Goal: Book appointment/travel/reservation

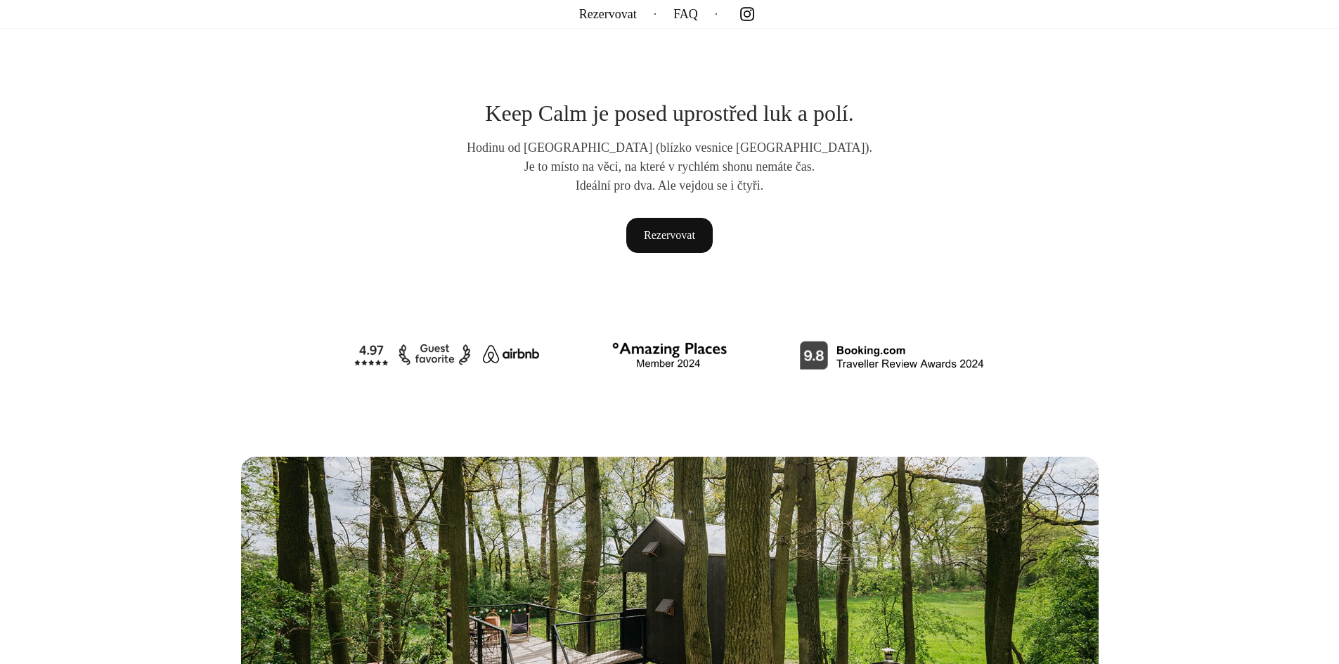
scroll to position [632, 0]
click at [668, 235] on link "Rezervovat" at bounding box center [669, 234] width 86 height 35
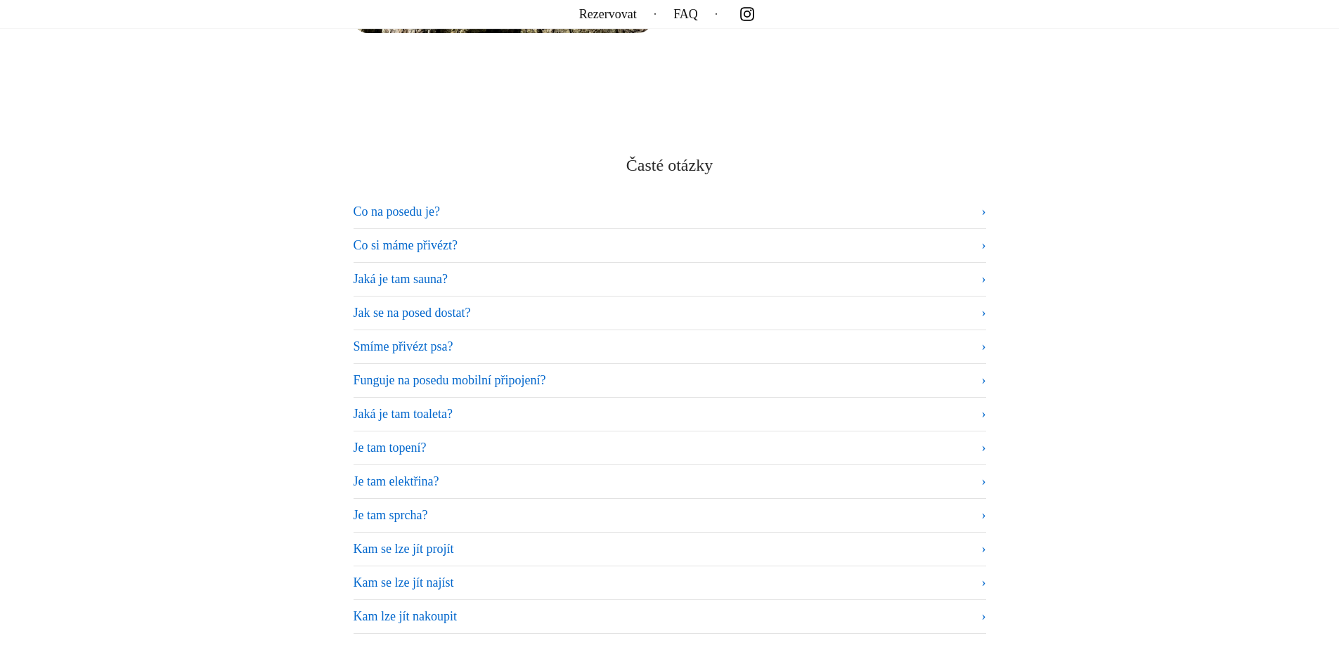
scroll to position [8433, 0]
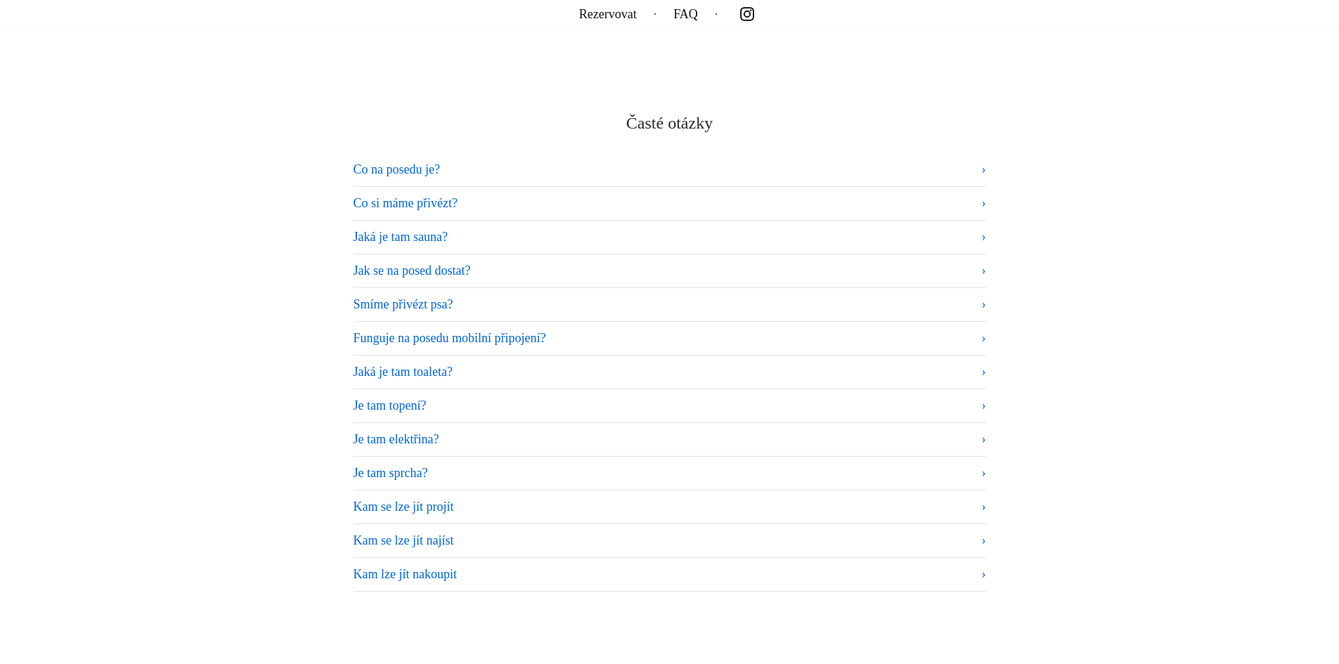
click at [391, 202] on summary "Co si máme přivézt?" at bounding box center [669, 203] width 632 height 19
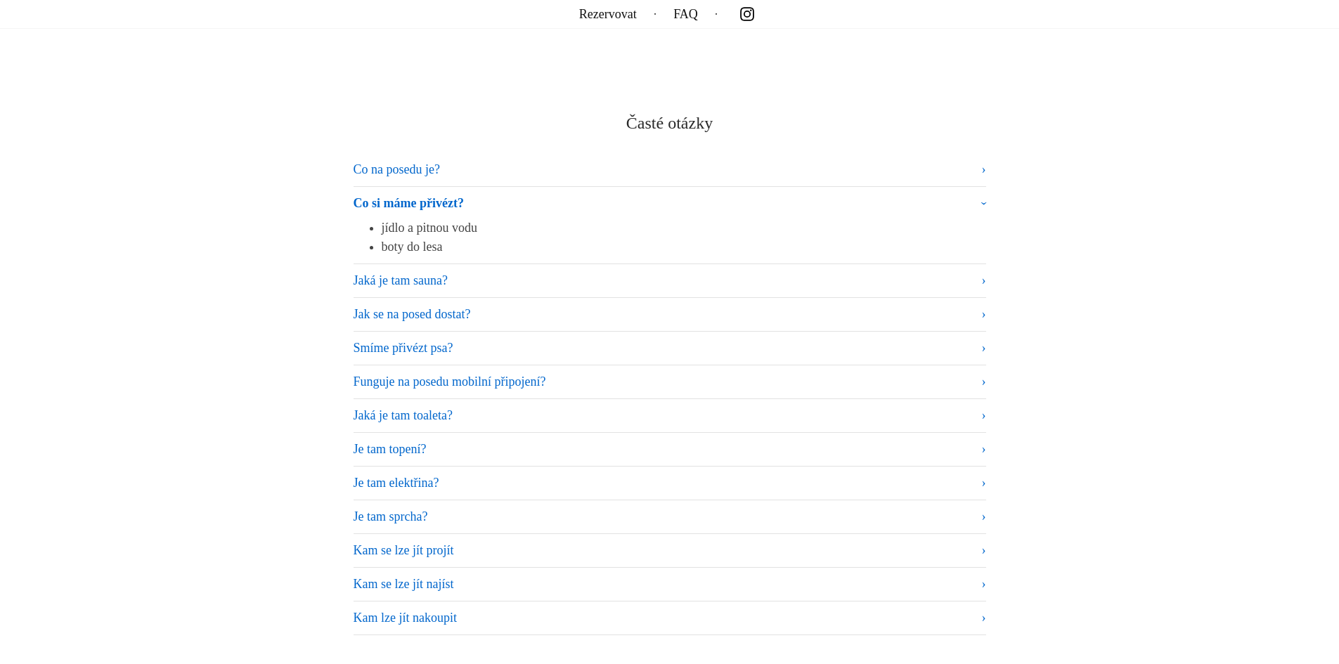
click at [400, 162] on summary "Co na posedu je?" at bounding box center [669, 169] width 632 height 19
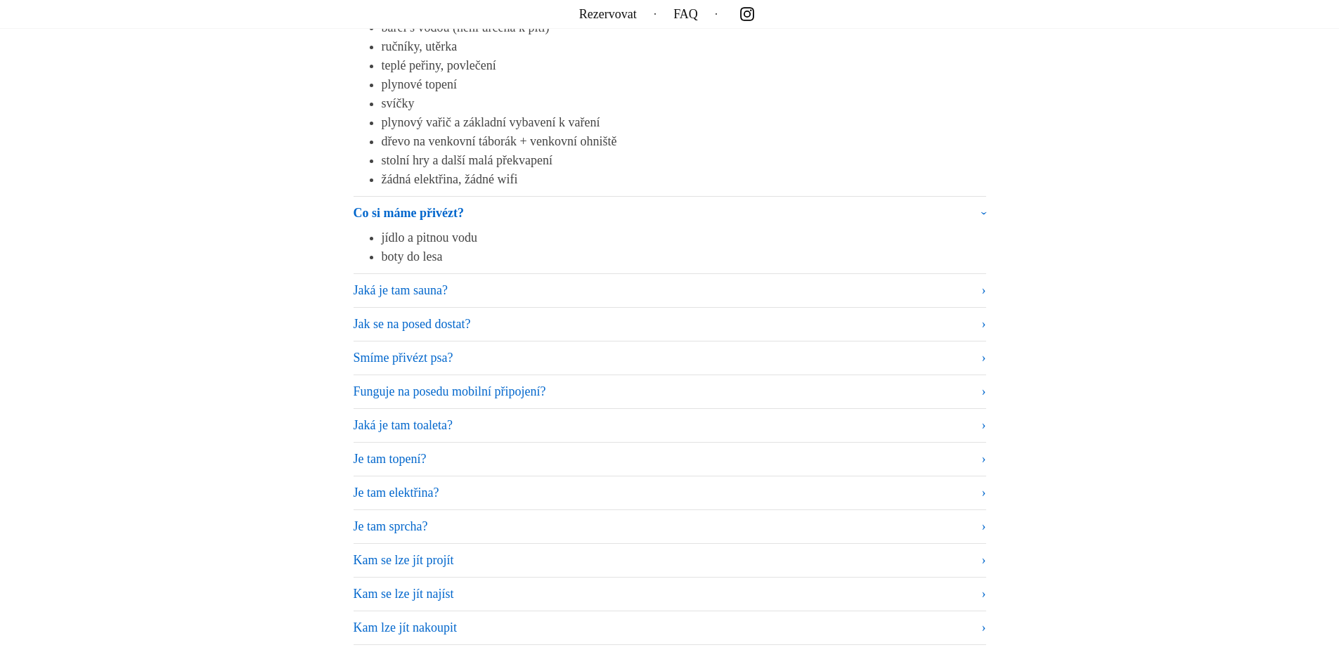
scroll to position [8643, 0]
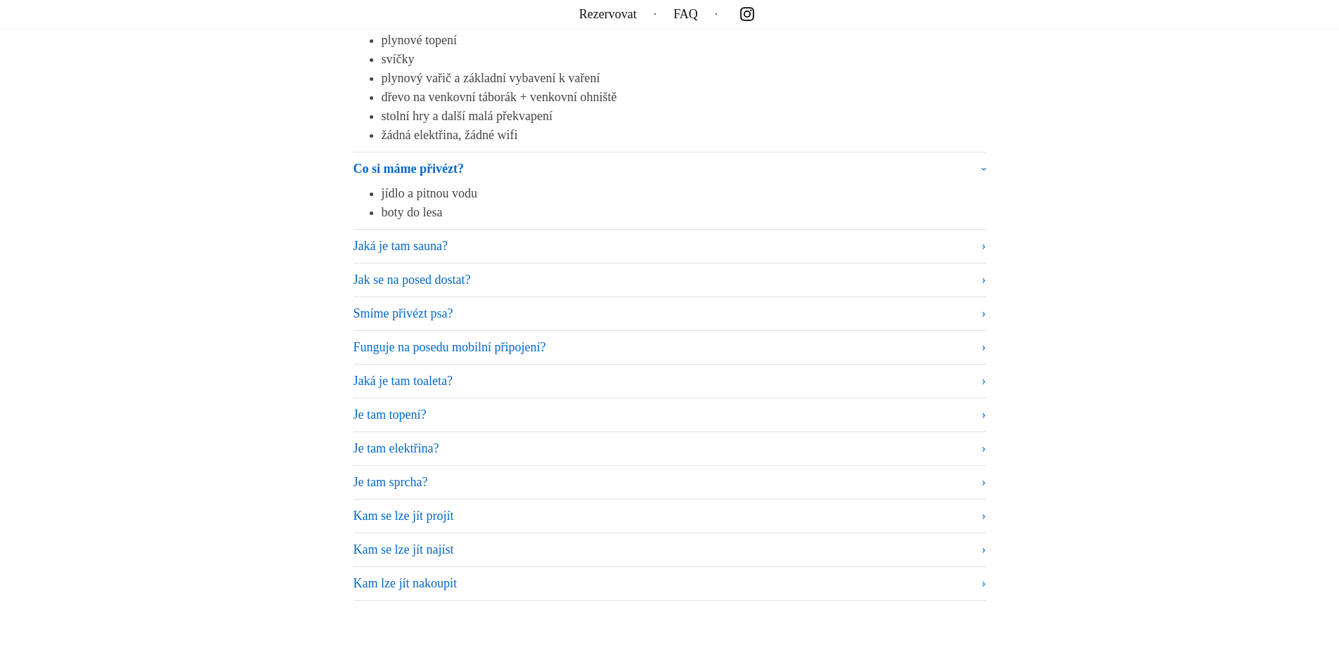
click at [386, 278] on summary "Jak se na posed dostat?" at bounding box center [669, 280] width 632 height 19
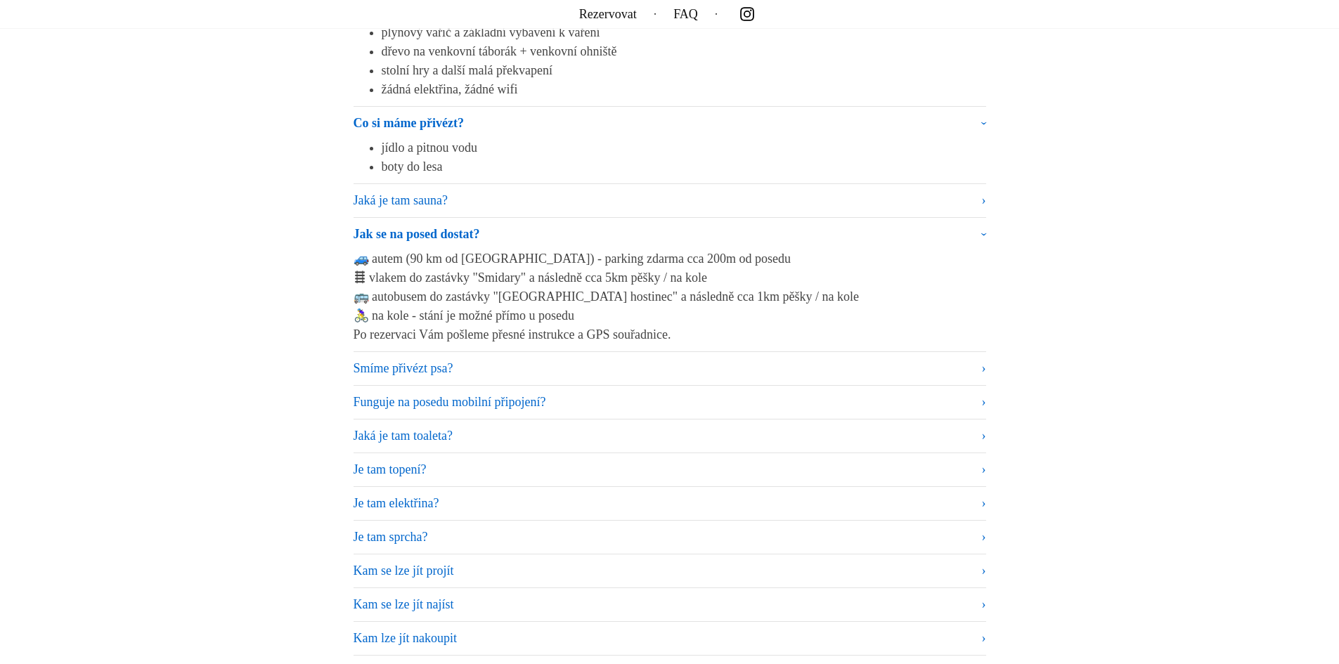
scroll to position [8714, 0]
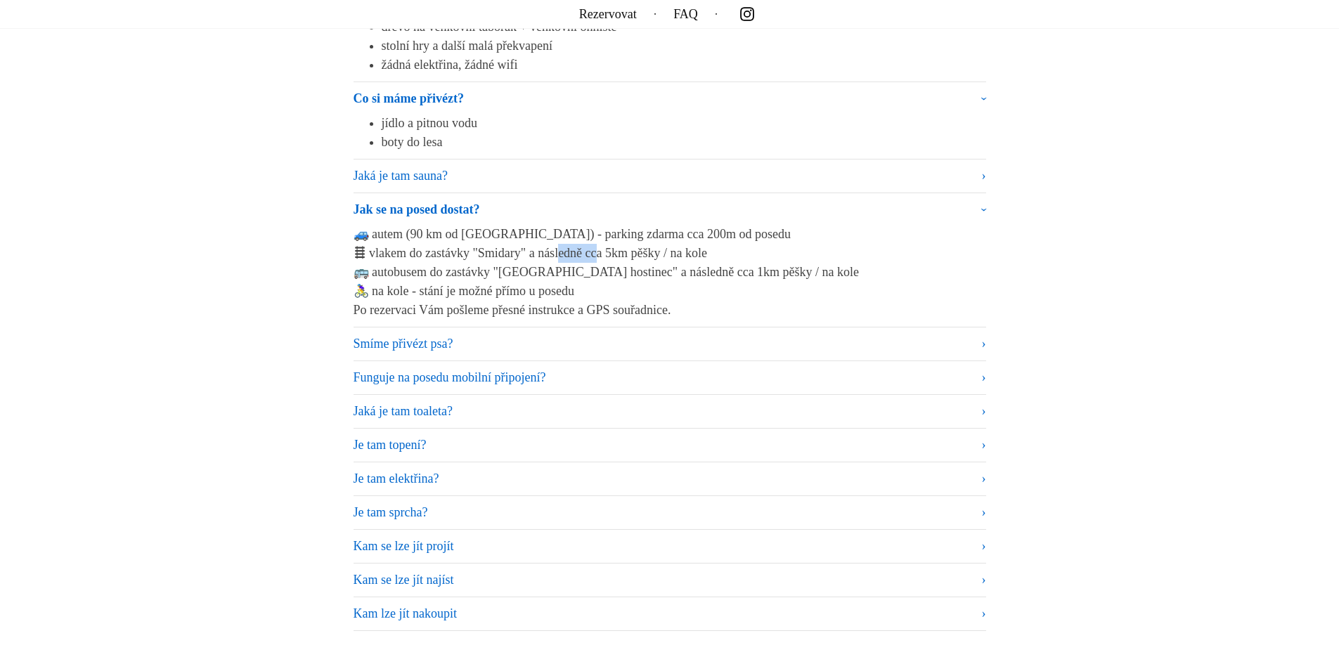
drag, startPoint x: 485, startPoint y: 249, endPoint x: 533, endPoint y: 249, distance: 48.5
click at [533, 249] on p "🚙 autem (90 km od Prahy) - parking zdarma cca 200m od posedu 🛤 vlakem do zastáv…" at bounding box center [669, 263] width 632 height 76
copy p "midary""
click at [409, 407] on summary "Jaká je tam toaleta?" at bounding box center [669, 411] width 632 height 19
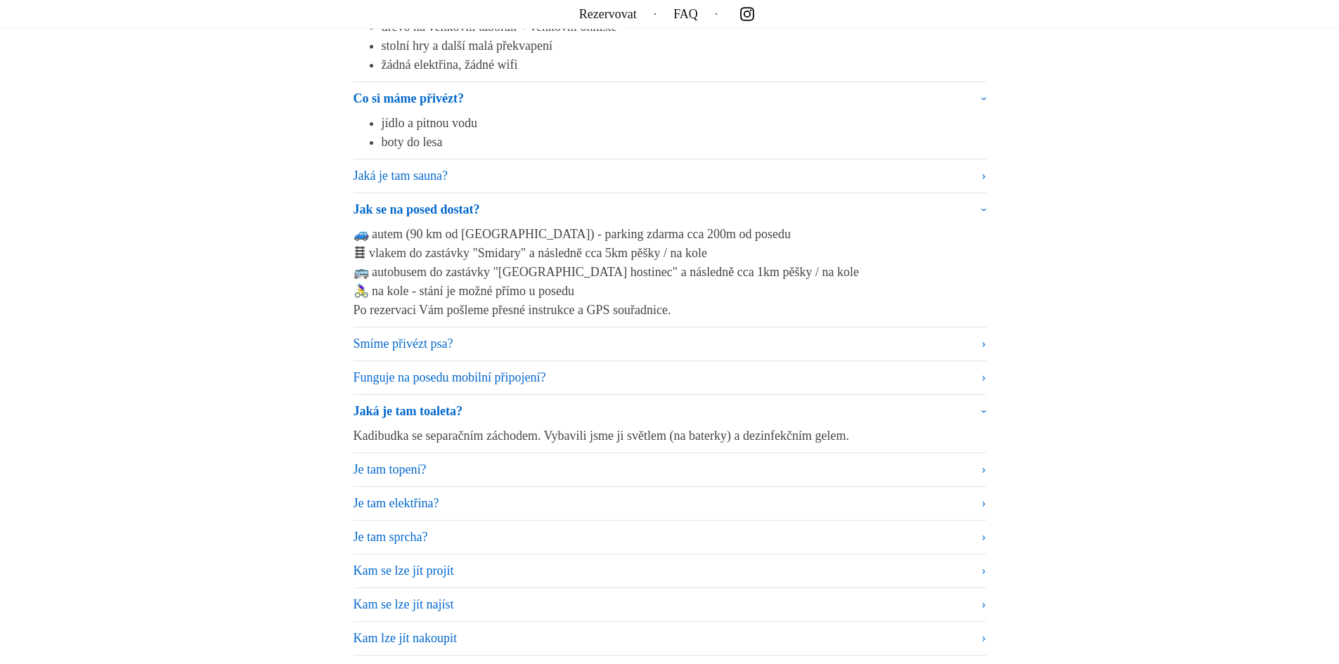
click at [391, 469] on summary "Je tam topení?" at bounding box center [669, 469] width 632 height 19
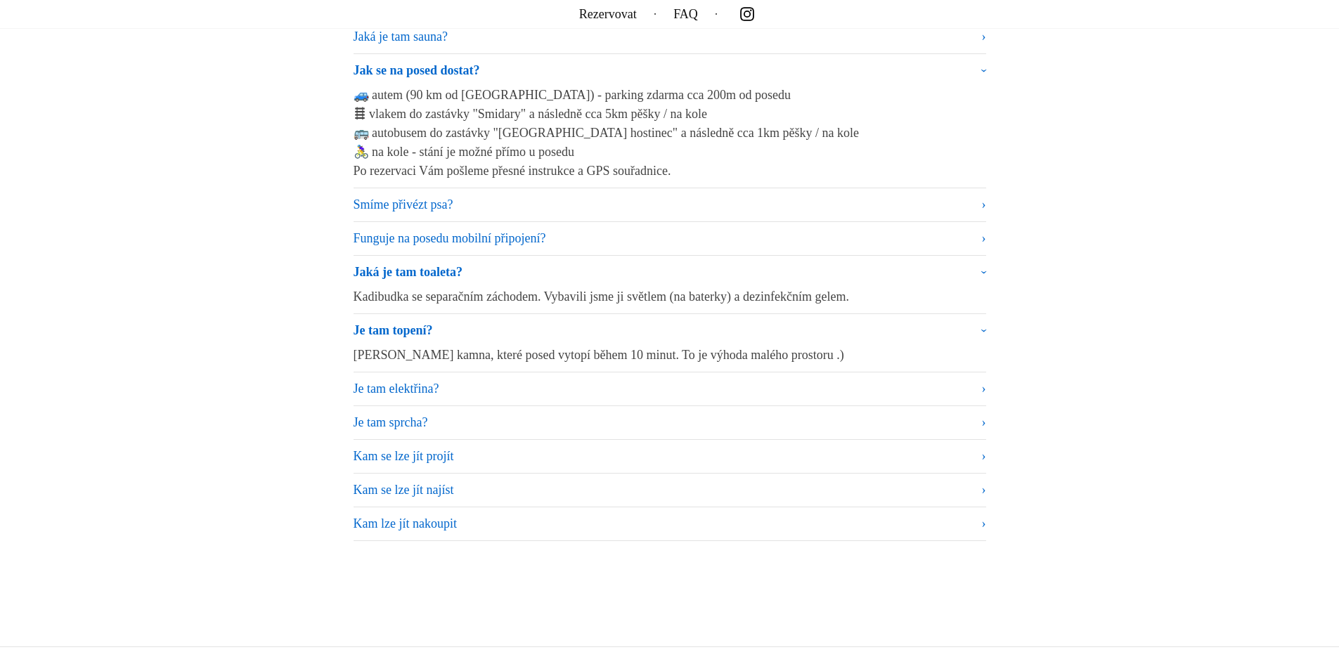
scroll to position [8854, 0]
click at [397, 389] on summary "Je tam elektřina?" at bounding box center [669, 387] width 632 height 19
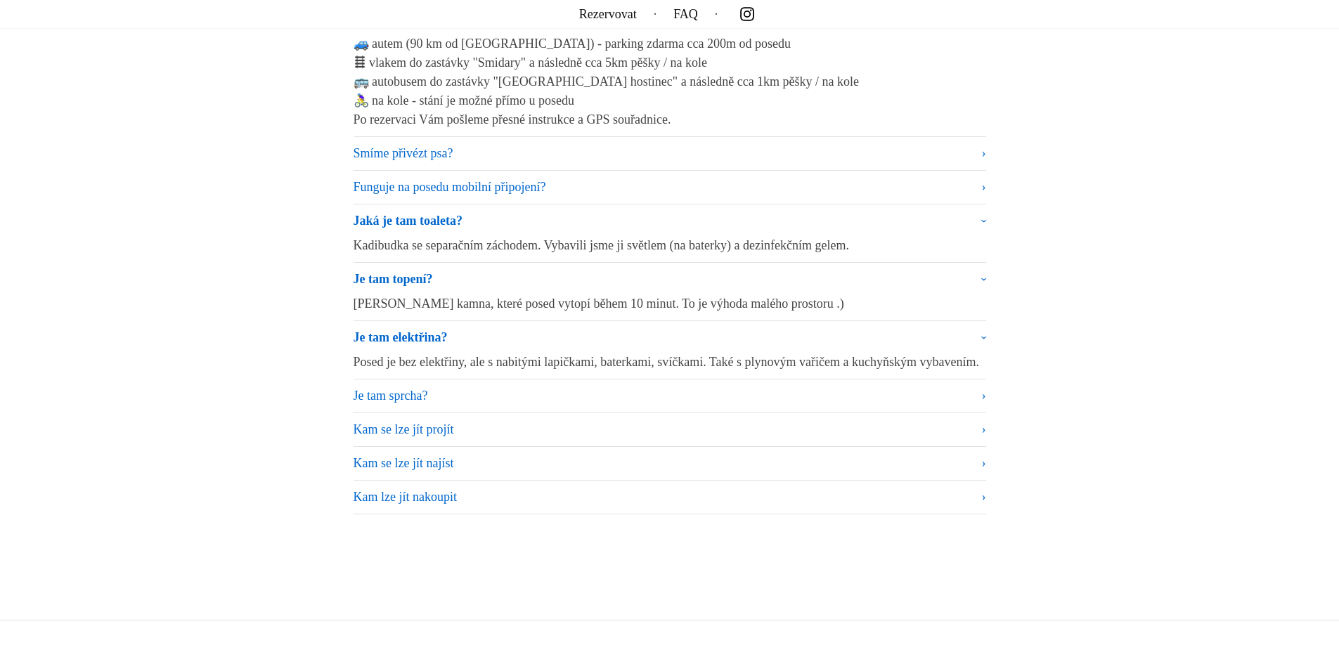
scroll to position [8924, 0]
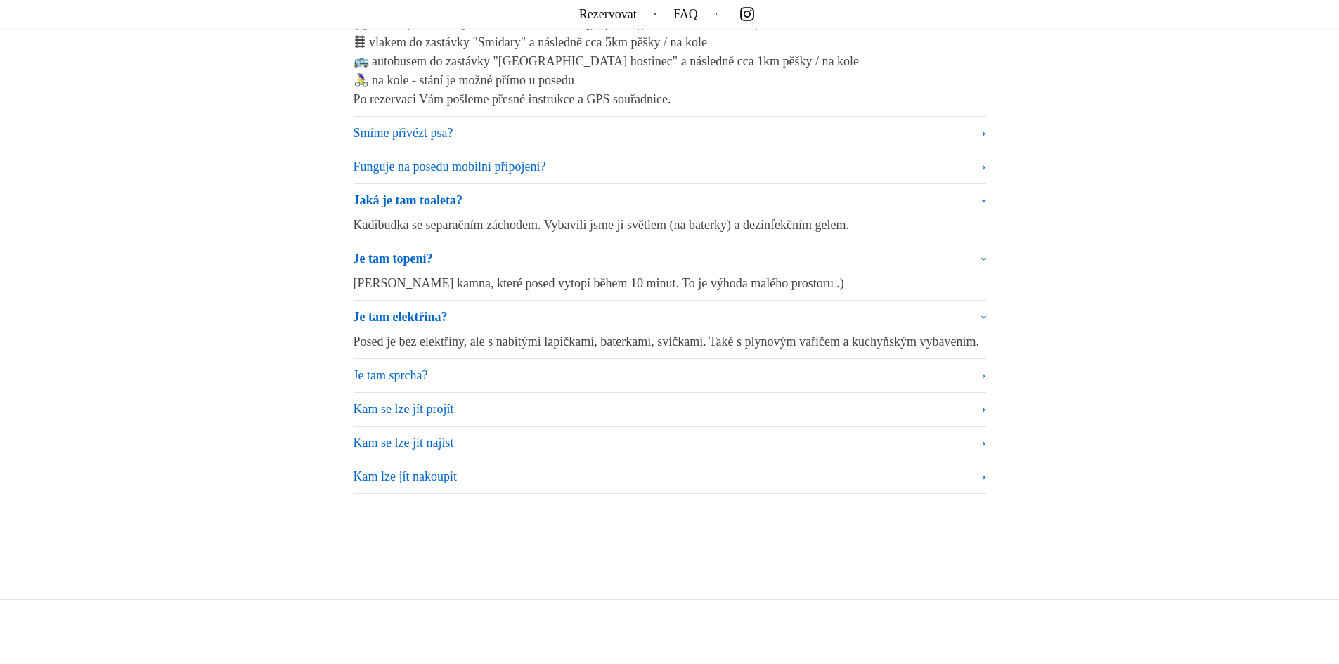
click at [411, 385] on summary "Je tam sprcha?" at bounding box center [669, 375] width 632 height 19
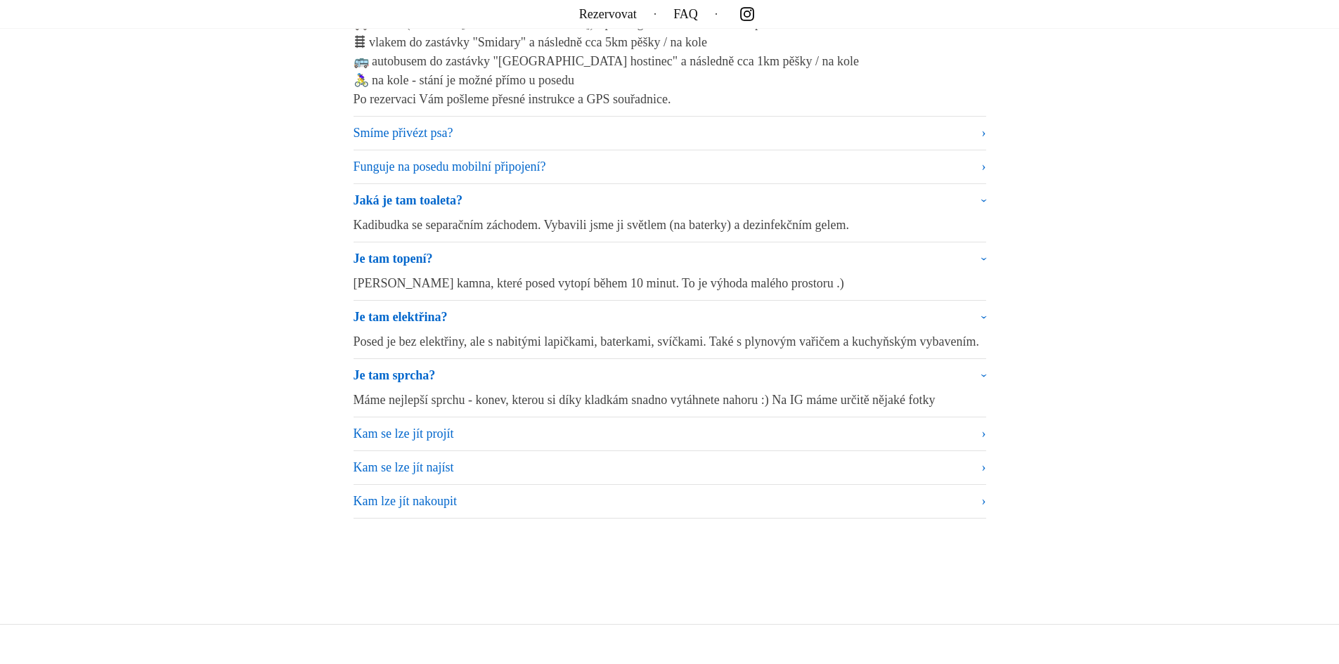
click at [404, 477] on summary "Kam se lze jít najíst" at bounding box center [669, 467] width 632 height 19
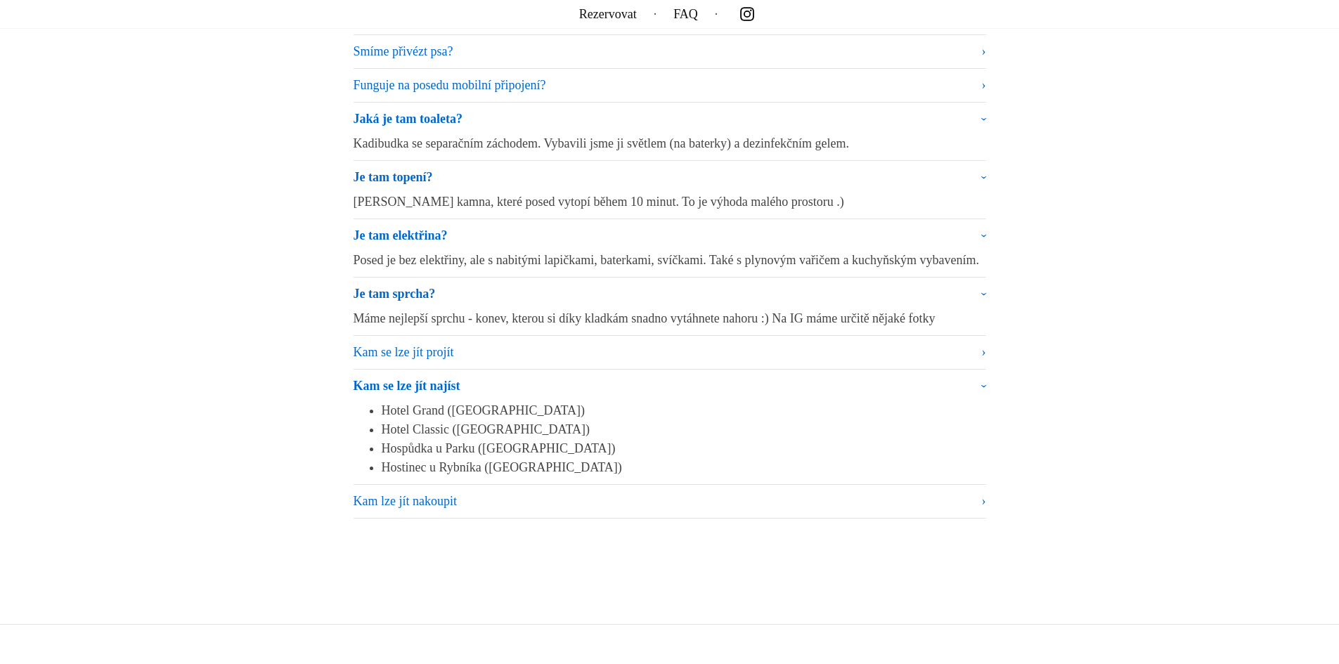
scroll to position [9065, 0]
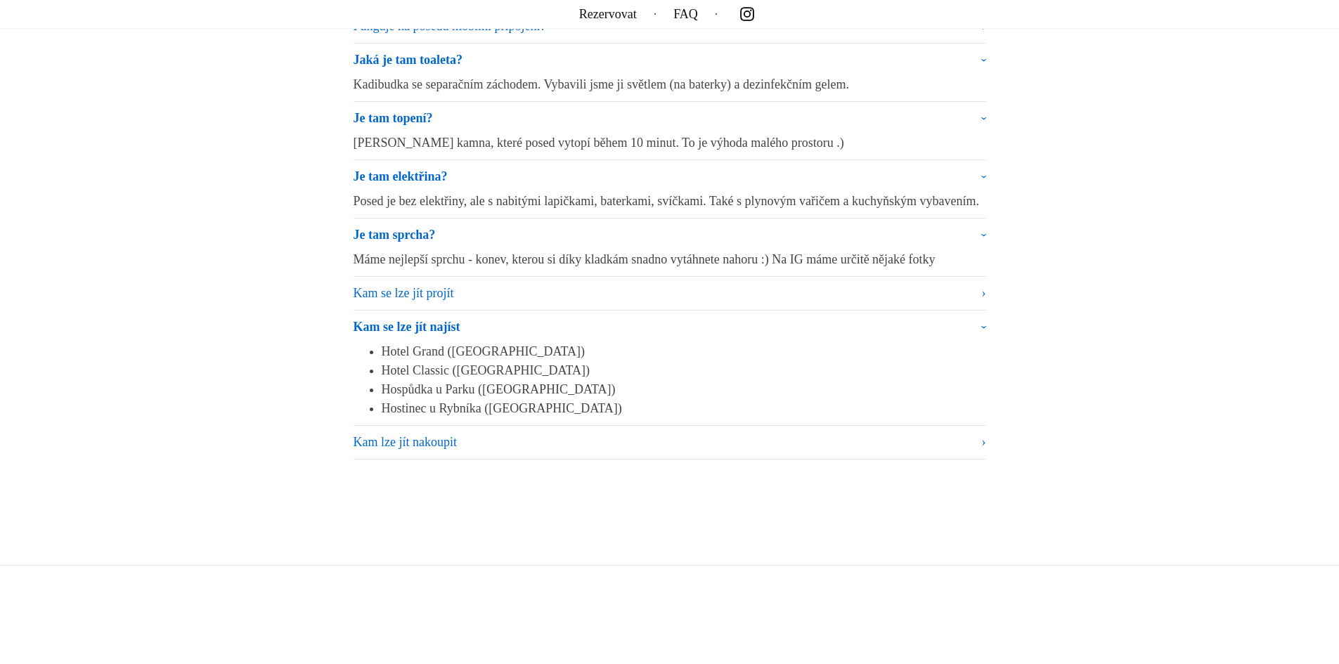
click at [385, 452] on summary "Kam lze jít nakoupit" at bounding box center [669, 442] width 632 height 19
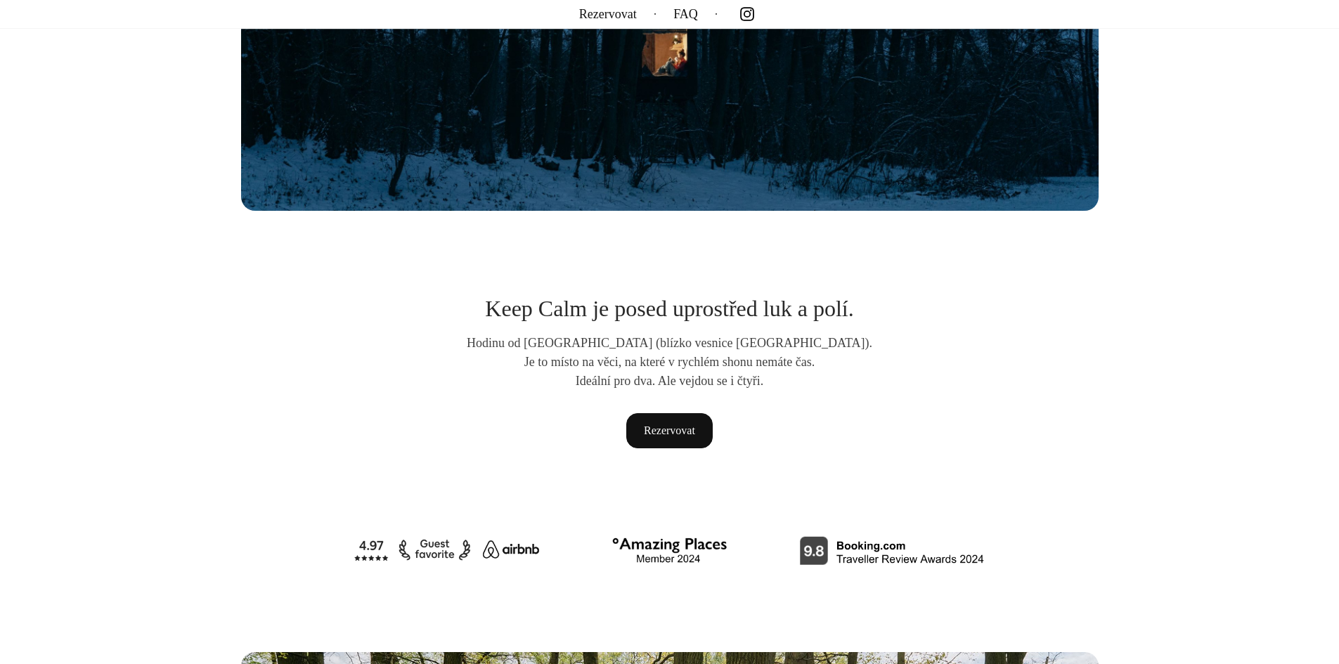
scroll to position [422, 0]
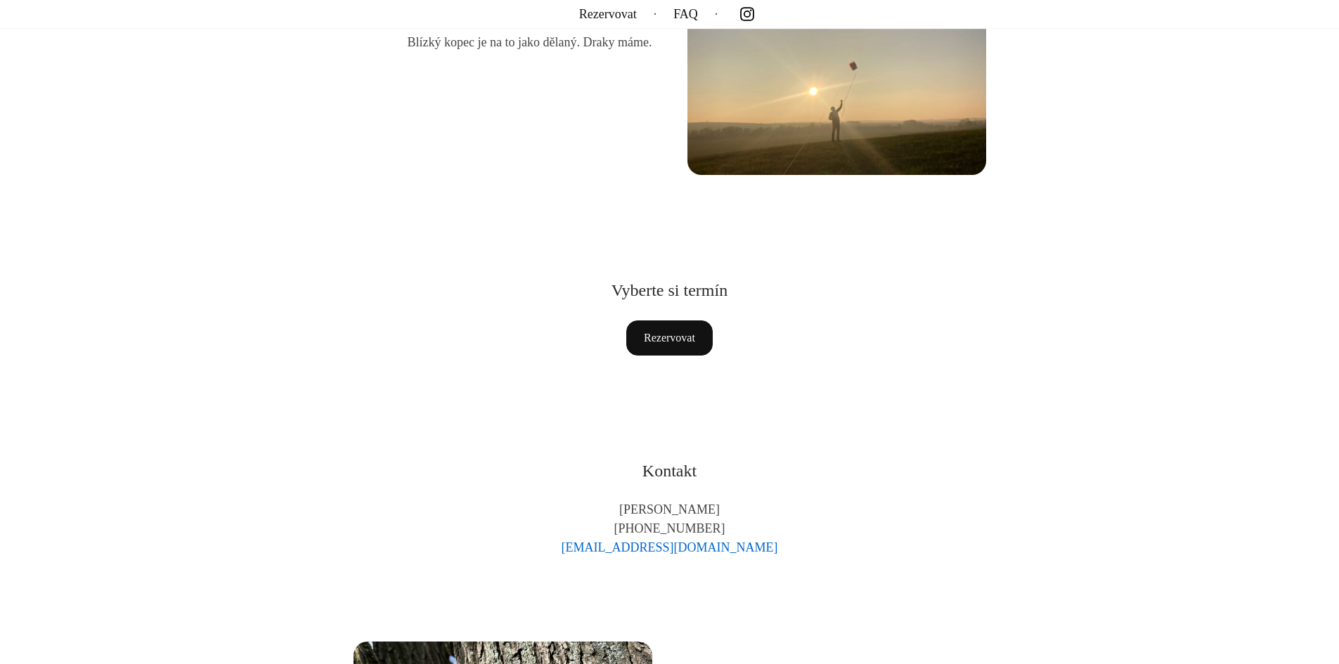
scroll to position [7730, 0]
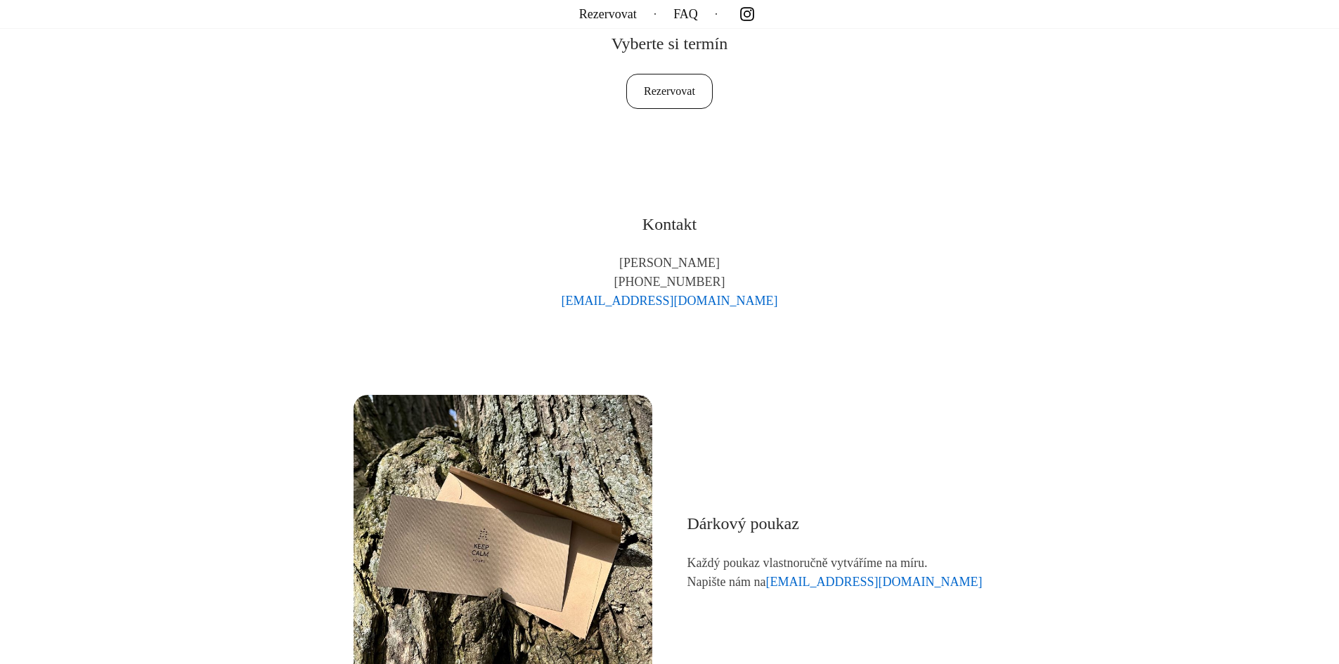
click at [670, 87] on link "Rezervovat" at bounding box center [669, 91] width 86 height 35
